Goal: Communication & Community: Answer question/provide support

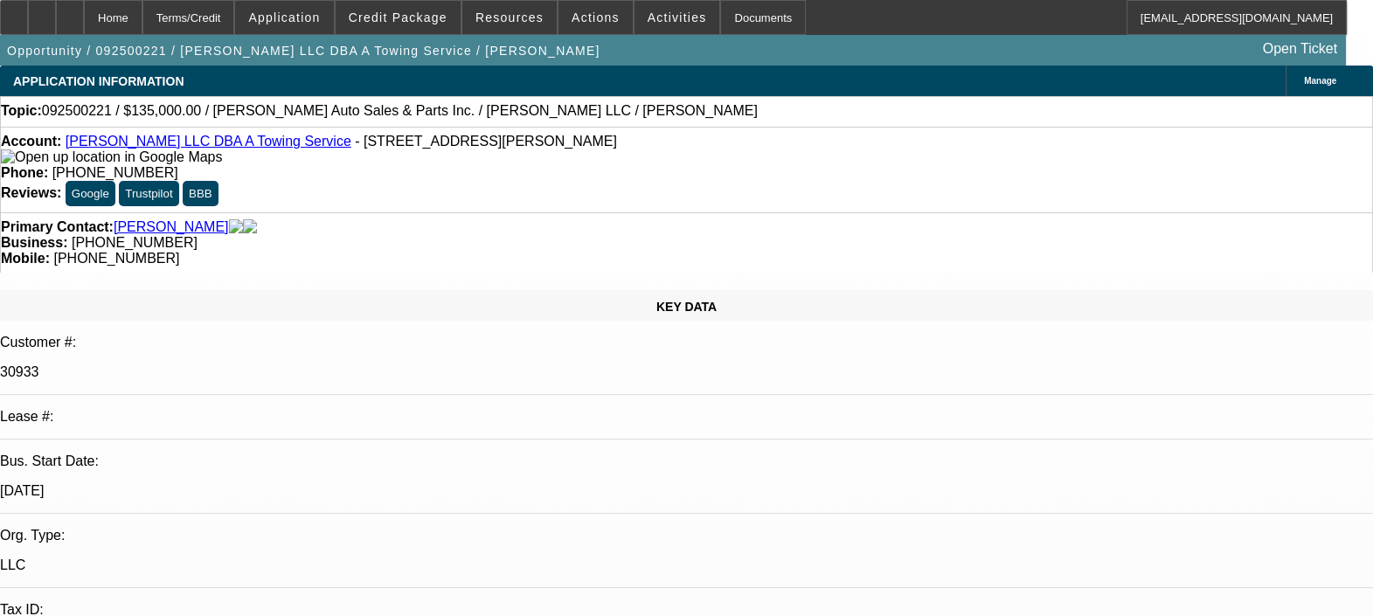
select select "0"
select select "2"
select select "0.1"
select select "1"
select select "2"
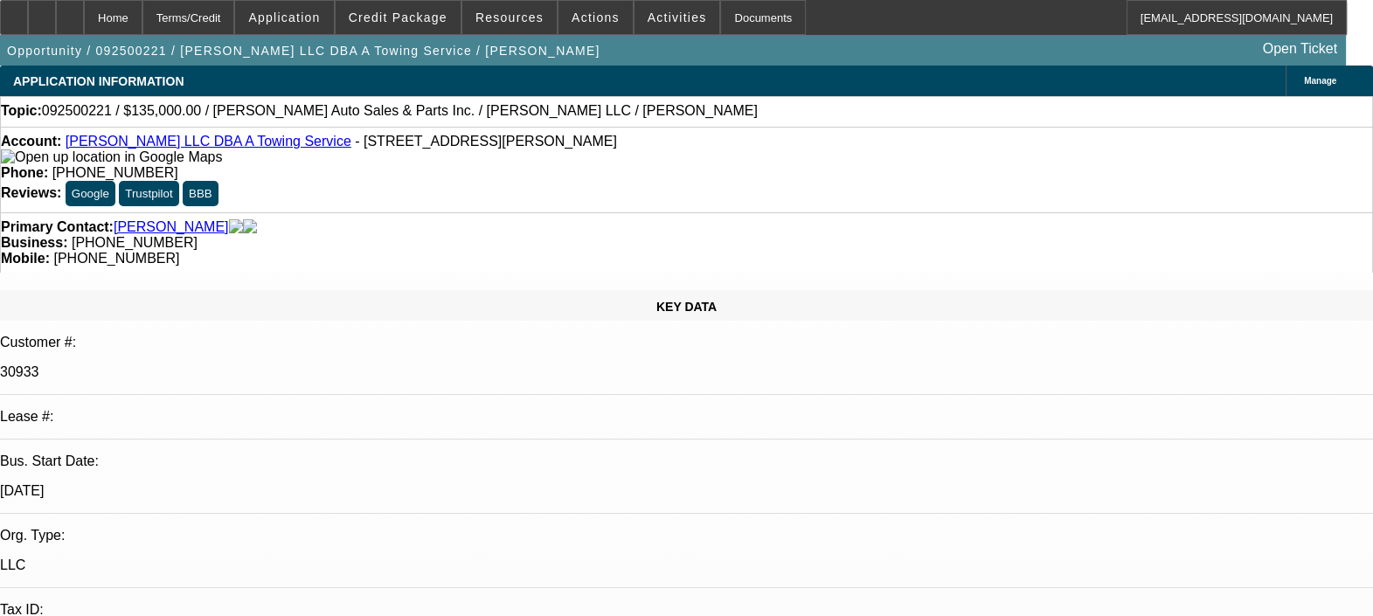
select select "4"
radio input "true"
type textarea "S"
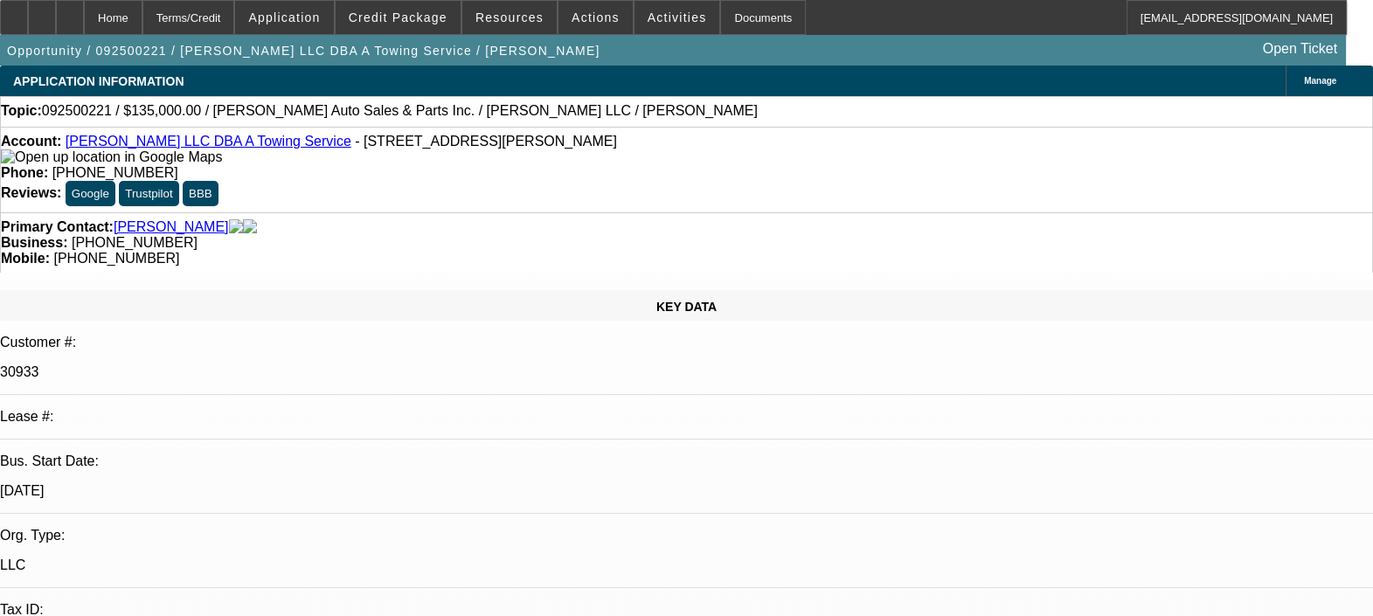
type textarea "GOOD CUSTOMER WITH BEACON. NO ISSUES WITH PAYMENTS, REGULAR AND ON TIME. GPS NO…"
radio input "false"
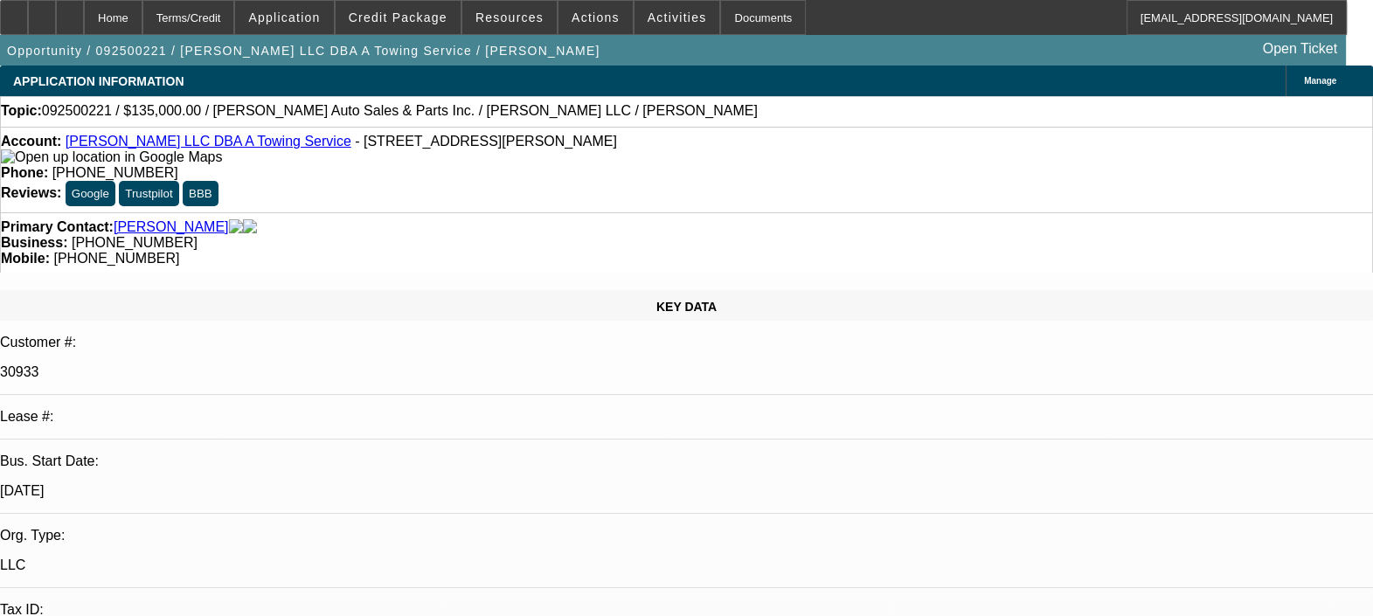
radio input "true"
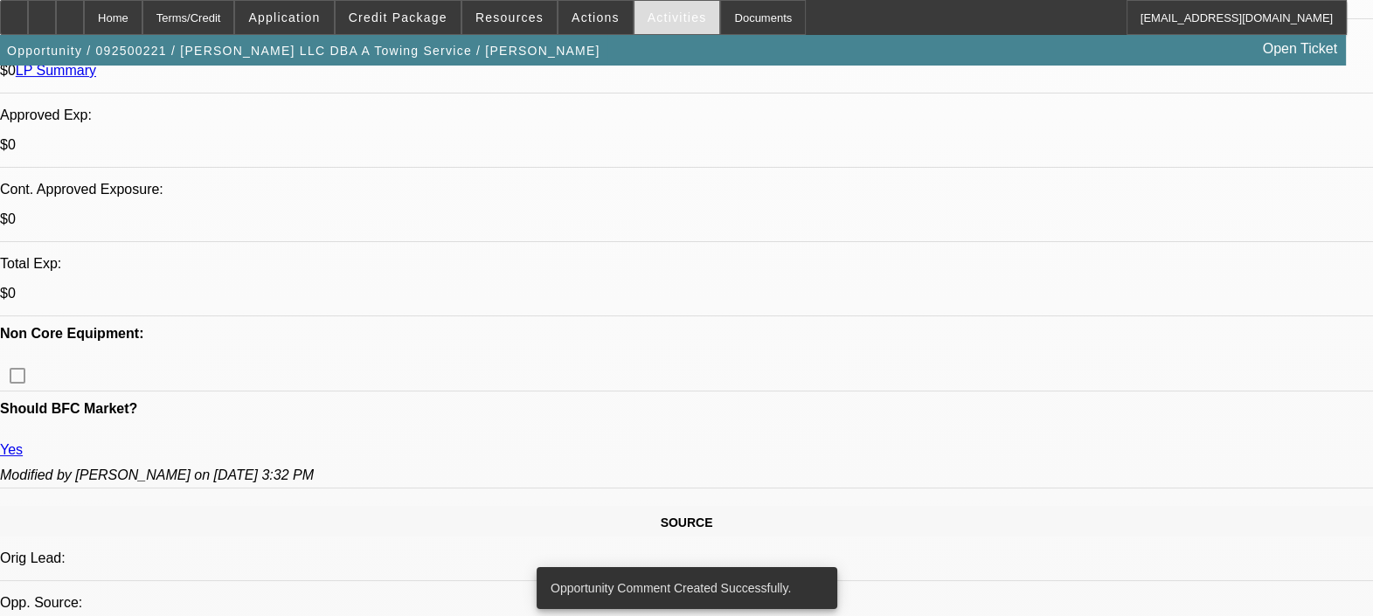
scroll to position [436, 0]
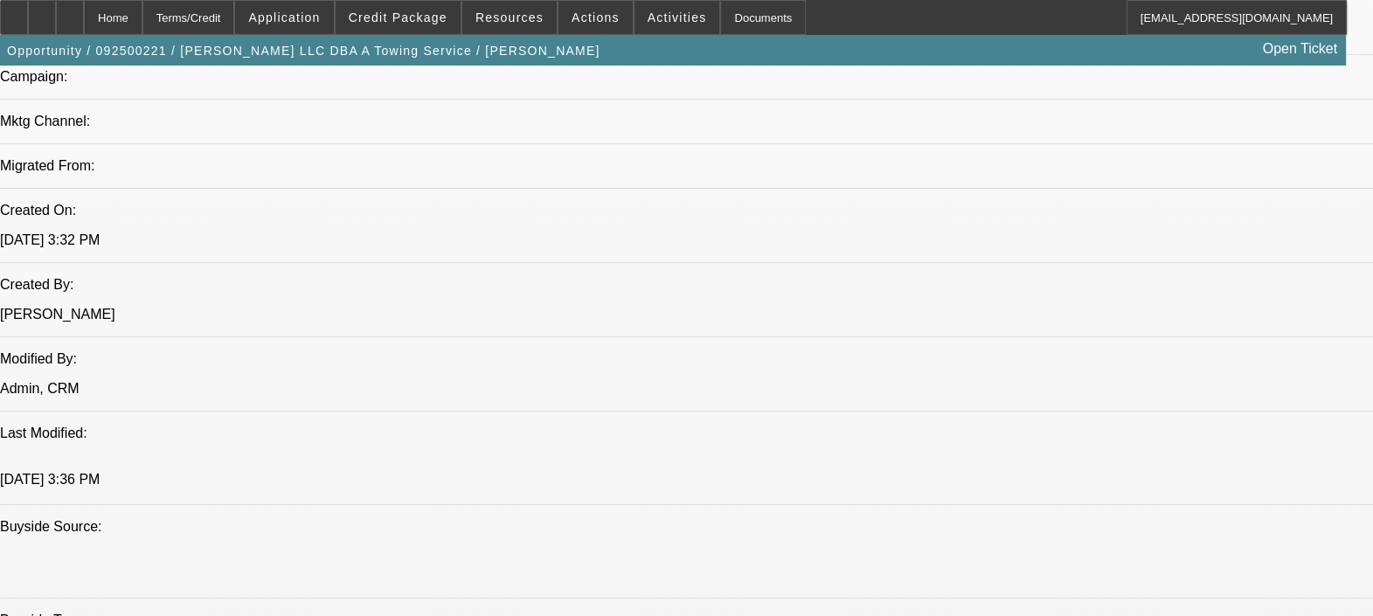
select select "0"
select select "2"
select select "0.1"
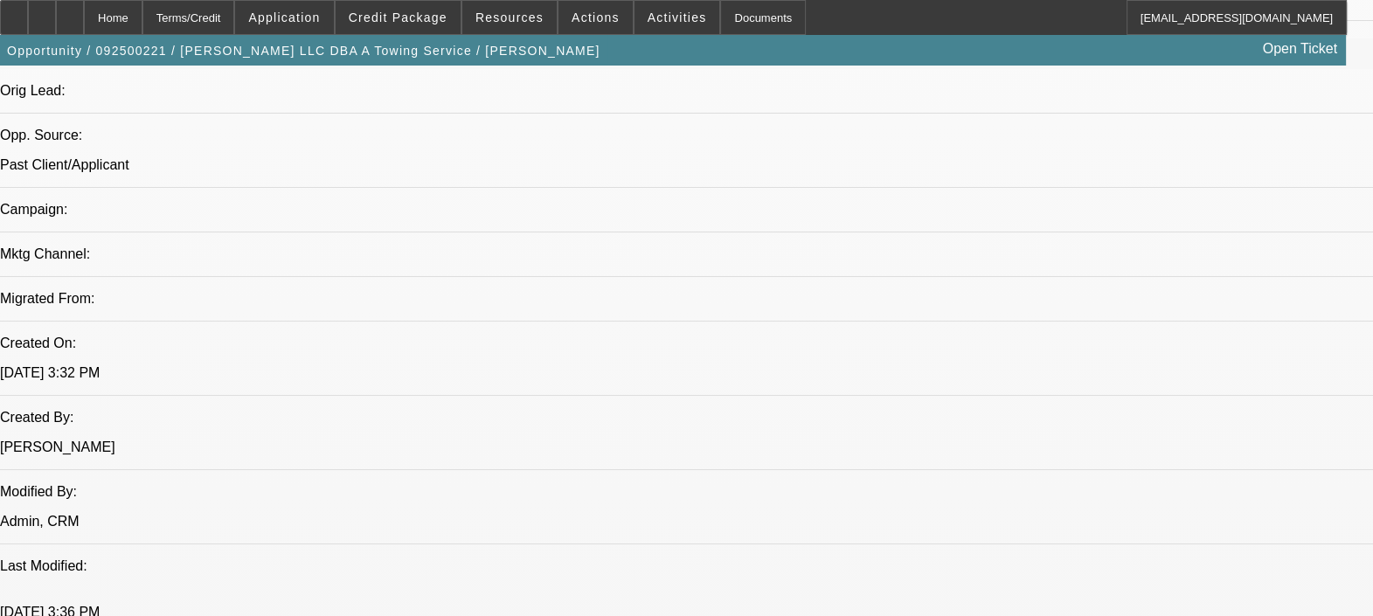
select select "1"
select select "2"
select select "4"
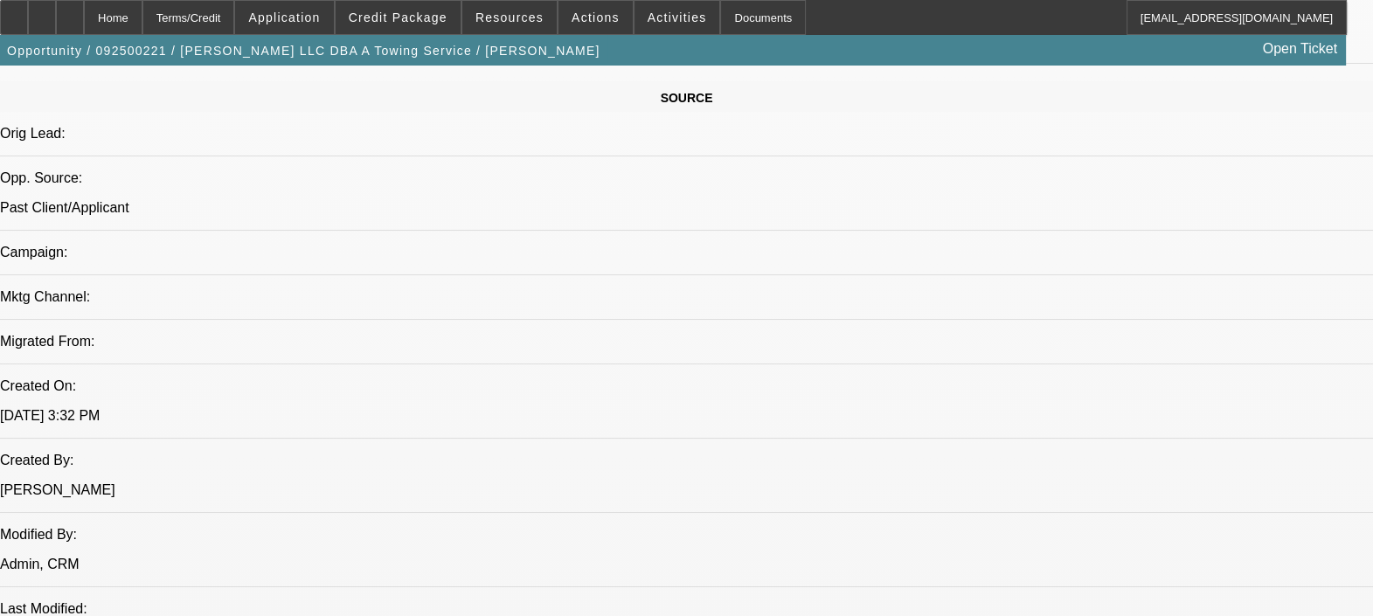
scroll to position [1095, 0]
